Goal: Find specific page/section: Find specific page/section

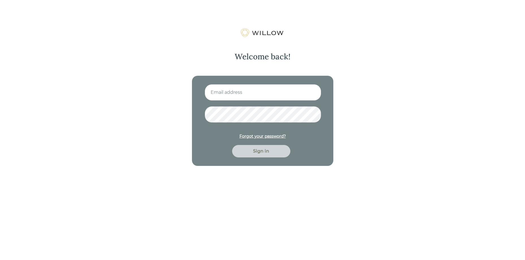
type input "[PERSON_NAME][EMAIL_ADDRESS][PERSON_NAME][DOMAIN_NAME]"
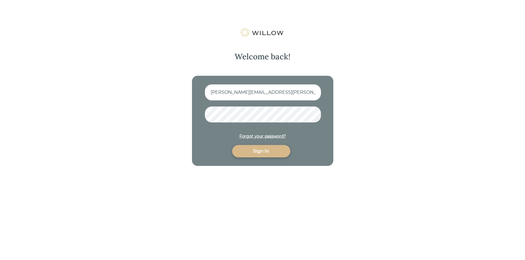
click at [272, 153] on div "Sign in" at bounding box center [261, 151] width 45 height 7
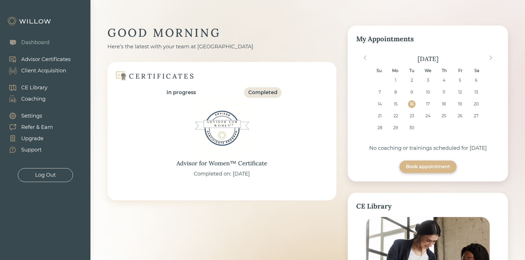
click at [41, 74] on div "Client Acquisition" at bounding box center [43, 71] width 45 height 8
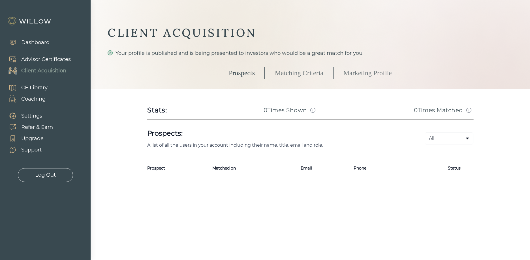
click at [491, 163] on div "CLIENT ACQUISITION Your profile is published and is being presented to investor…" at bounding box center [310, 100] width 405 height 150
drag, startPoint x: 490, startPoint y: 163, endPoint x: 495, endPoint y: 193, distance: 31.1
click at [495, 193] on div at bounding box center [265, 130] width 530 height 260
